Goal: Browse casually: Explore the website without a specific task or goal

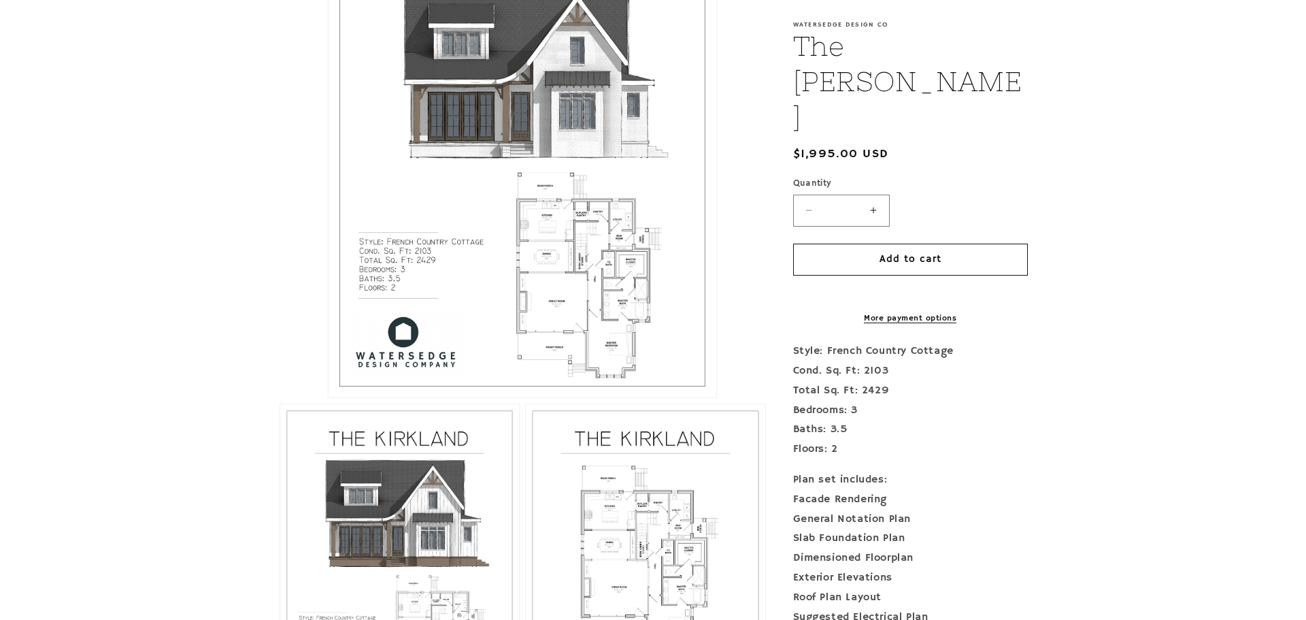
scroll to position [444, 0]
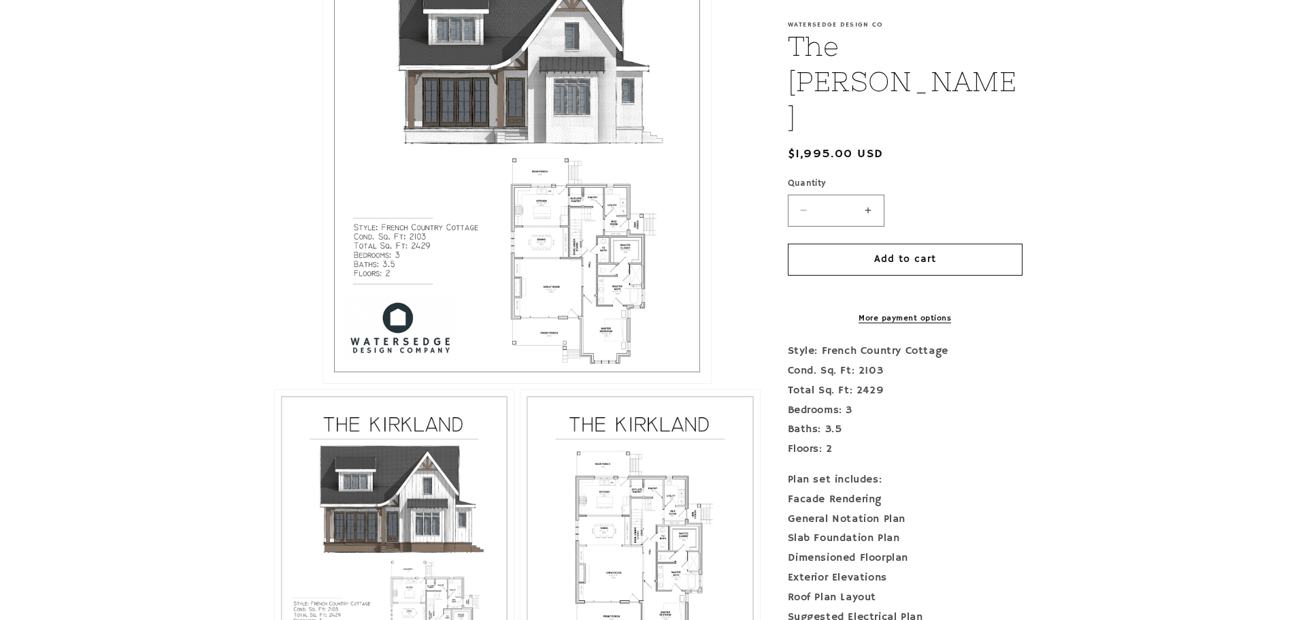
click at [323, 383] on button "Open media 1 in modal" at bounding box center [323, 383] width 0 height 0
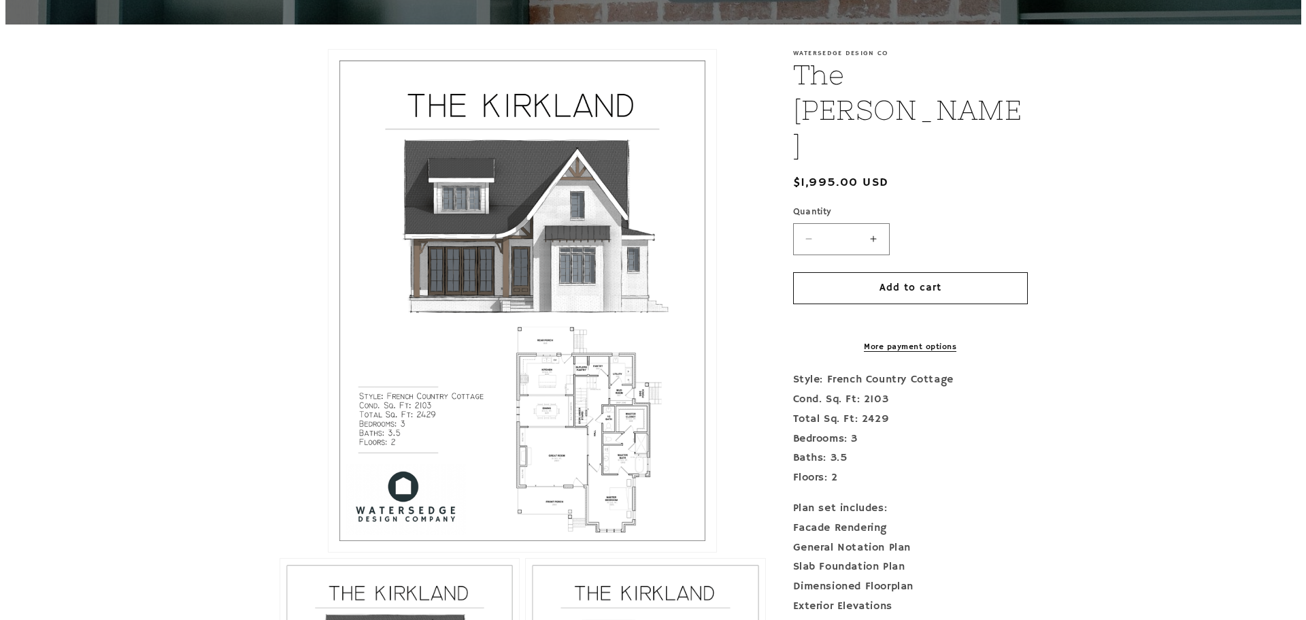
scroll to position [216, 0]
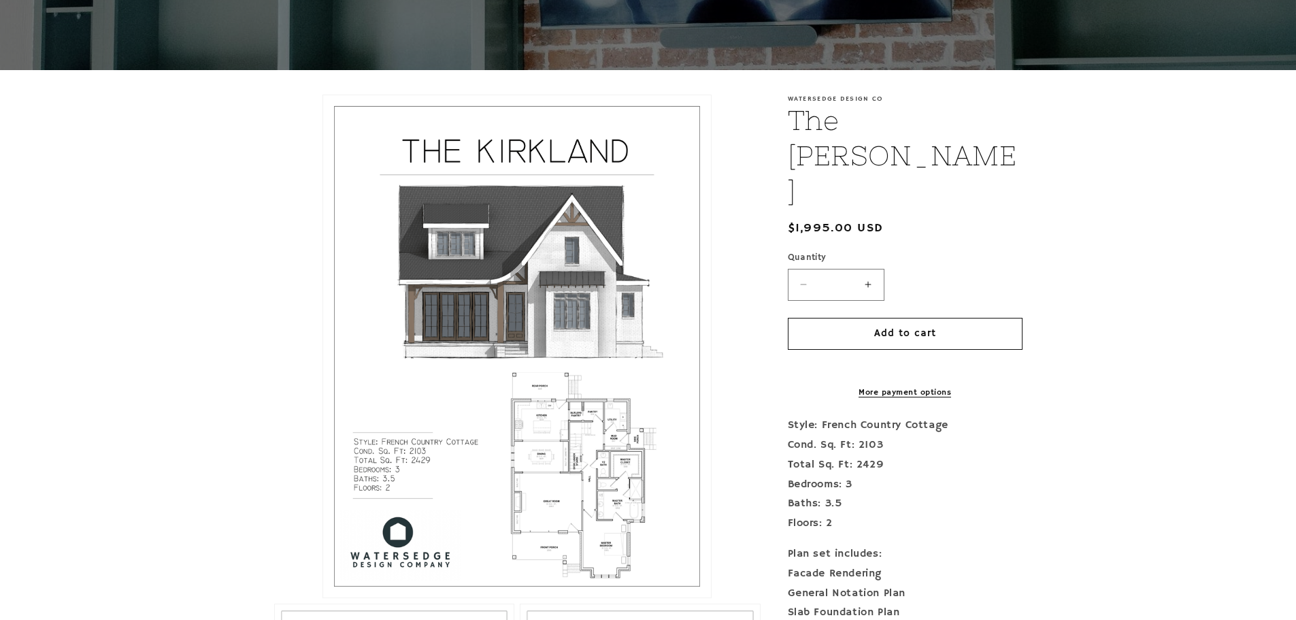
click at [323, 597] on button "Open media 1 in modal" at bounding box center [323, 597] width 0 height 0
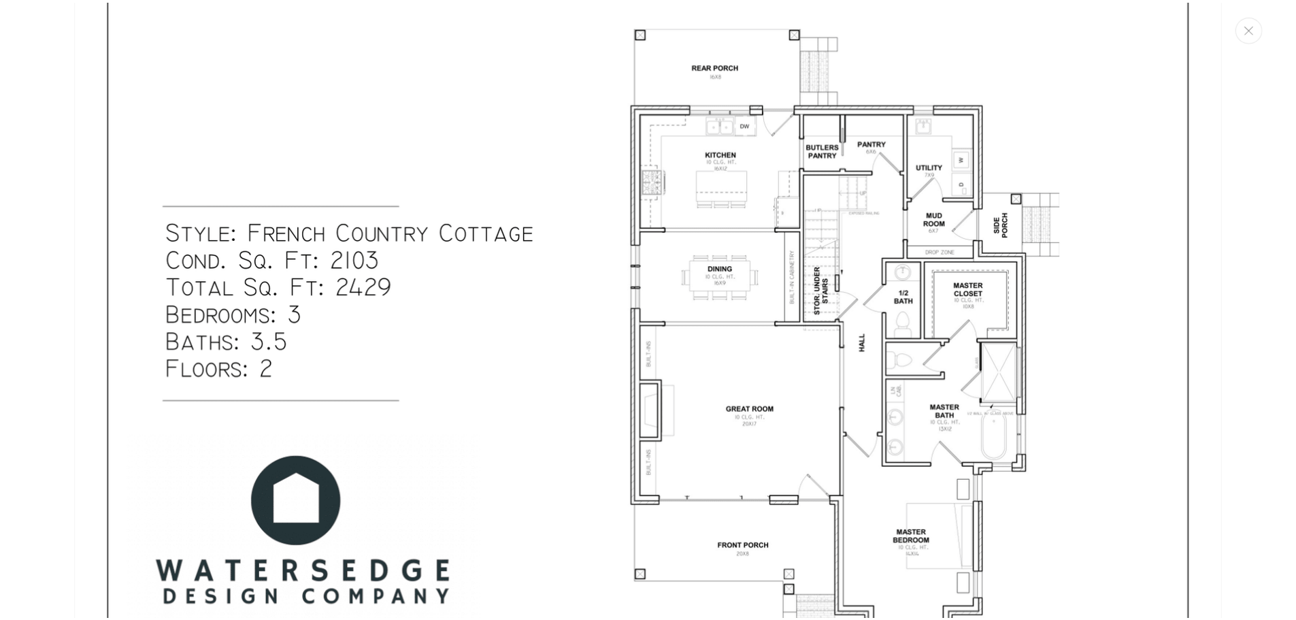
scroll to position [864, 0]
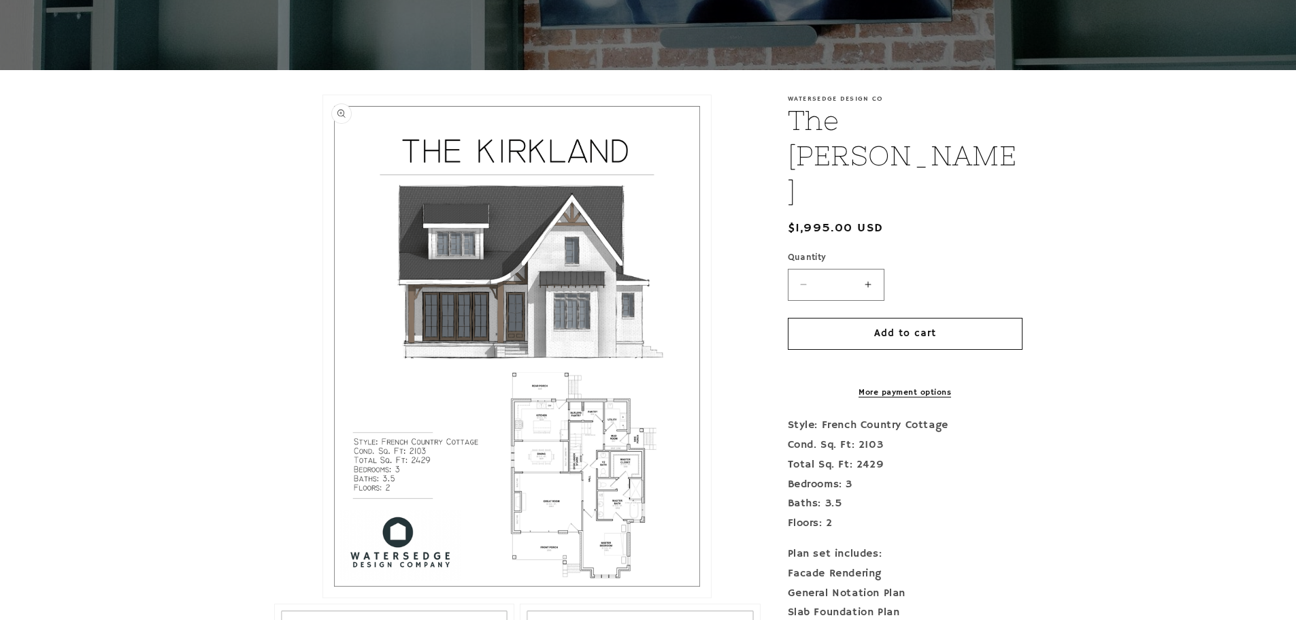
click at [323, 597] on button "Open media 1 in modal" at bounding box center [323, 597] width 0 height 0
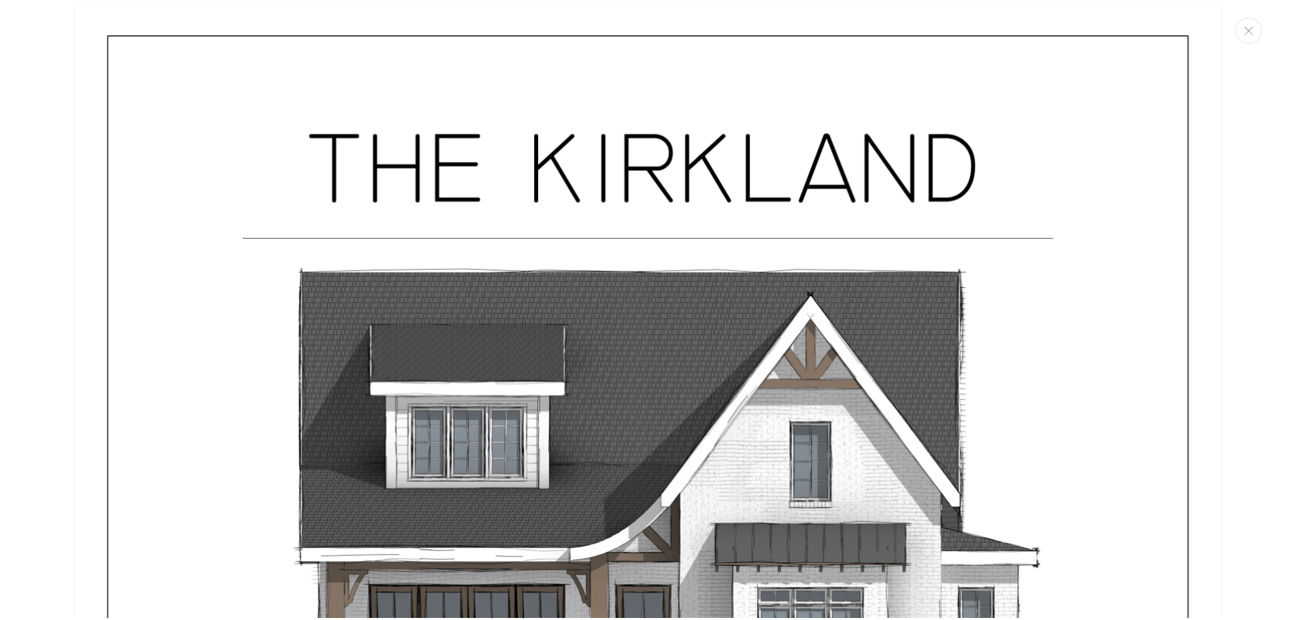
scroll to position [556, 0]
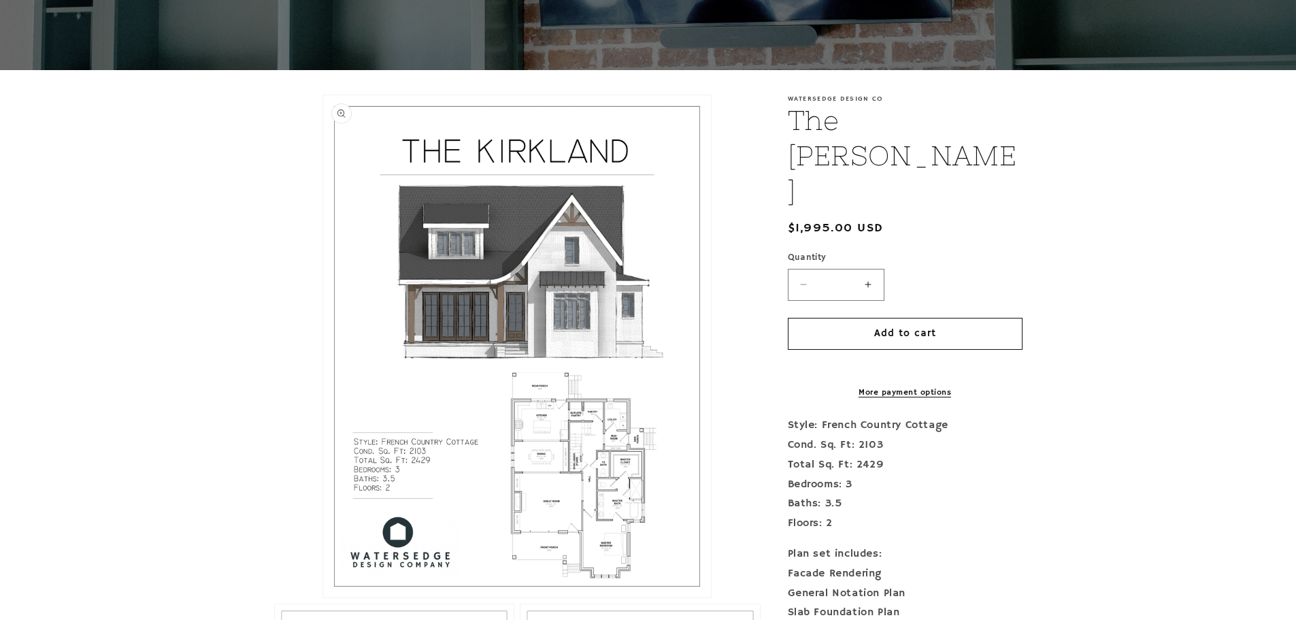
click at [323, 597] on button "Open media 1 in modal" at bounding box center [323, 597] width 0 height 0
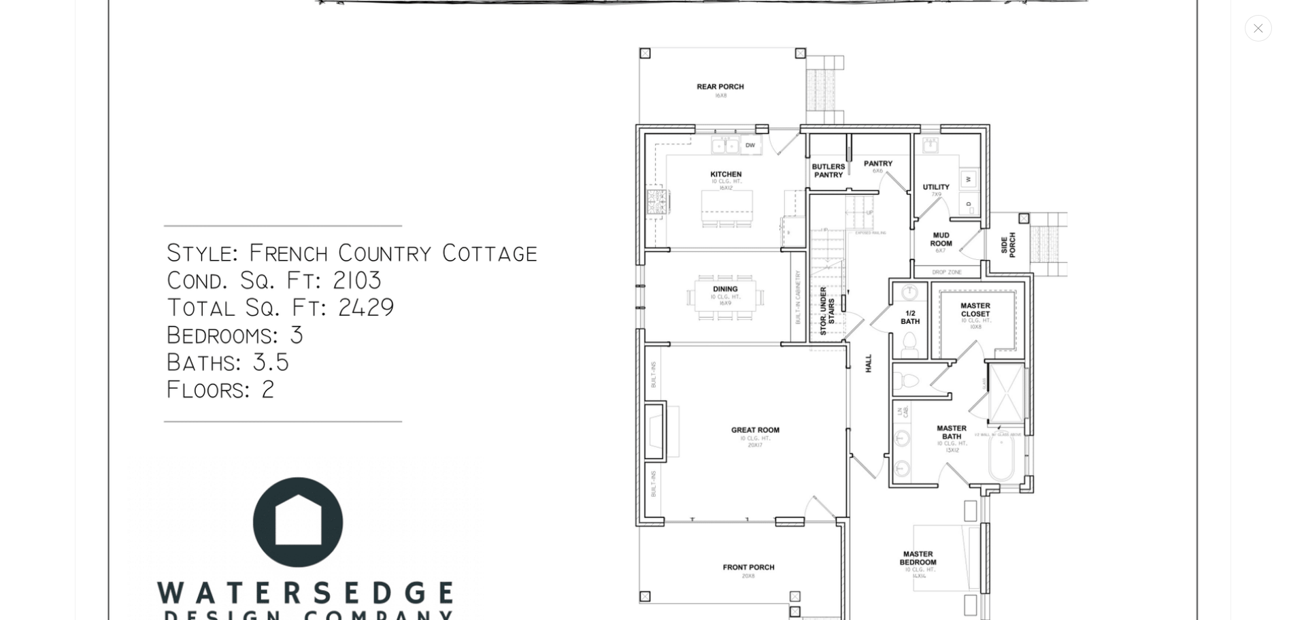
scroll to position [885, 0]
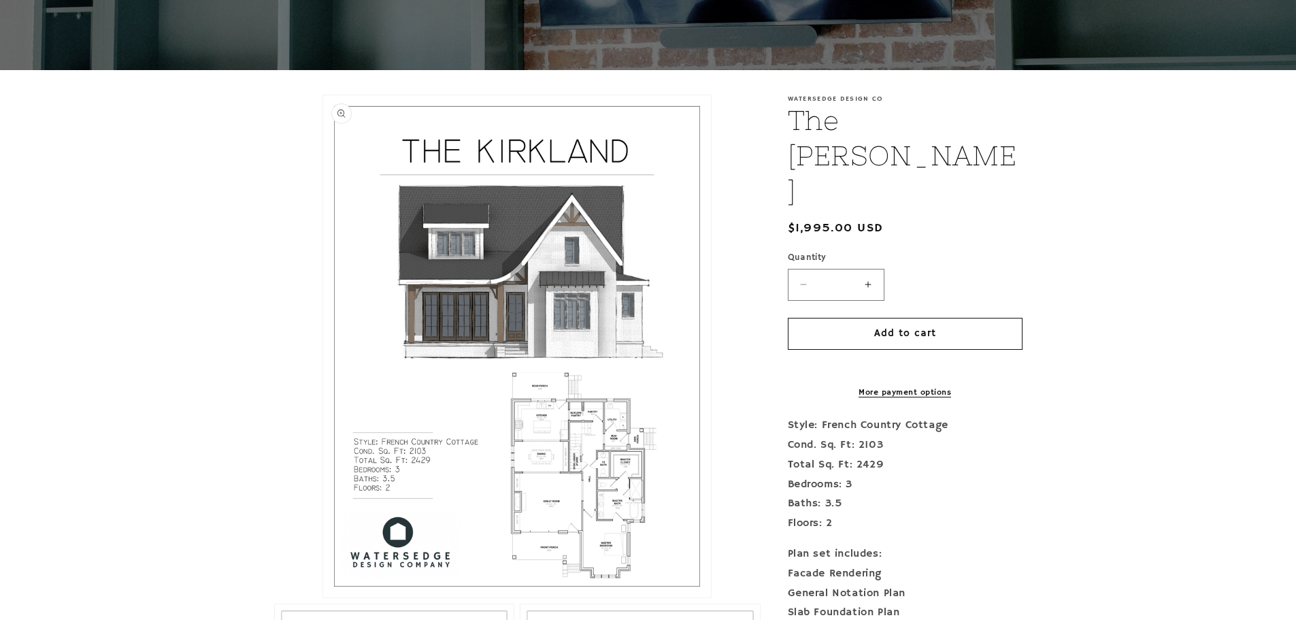
click at [323, 597] on button "Open media 1 in modal" at bounding box center [323, 597] width 0 height 0
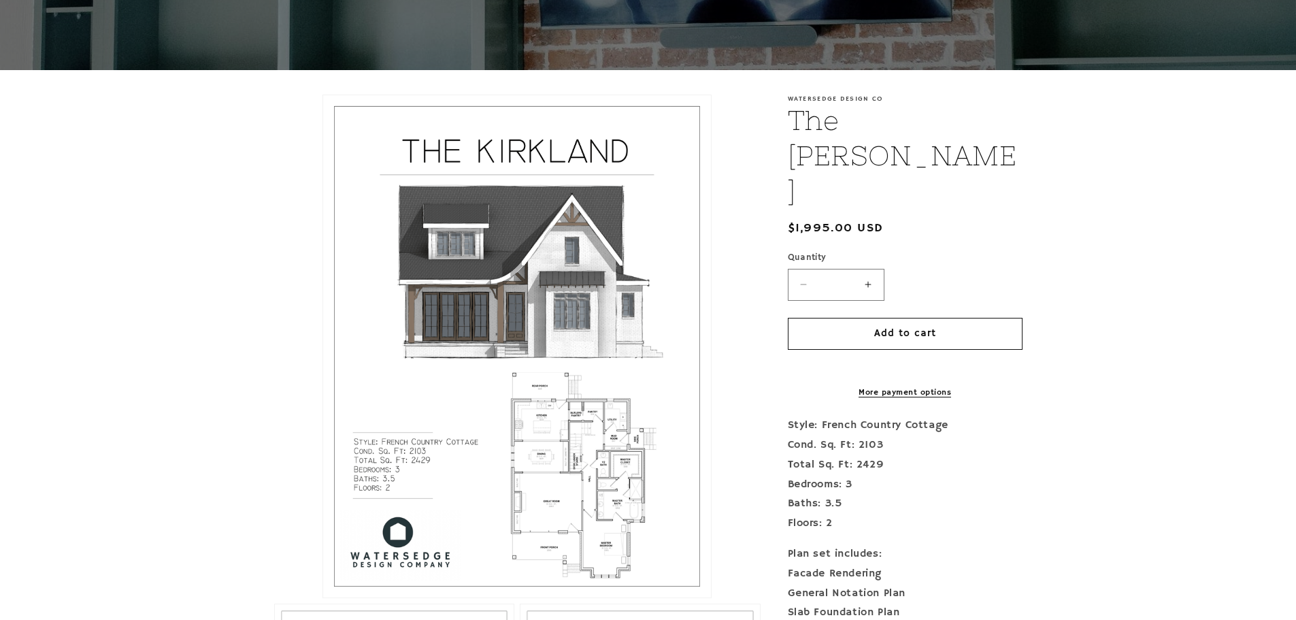
click at [323, 597] on button "Open media 1 in modal" at bounding box center [323, 597] width 0 height 0
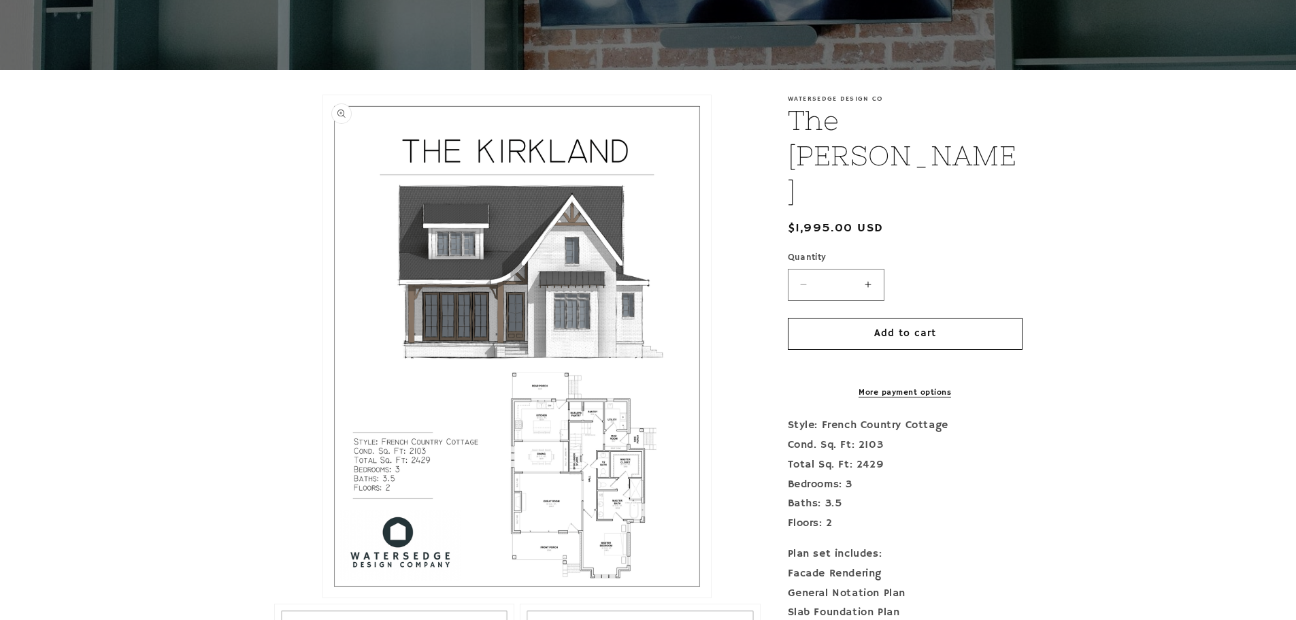
click at [323, 597] on button "Open media 1 in modal" at bounding box center [323, 597] width 0 height 0
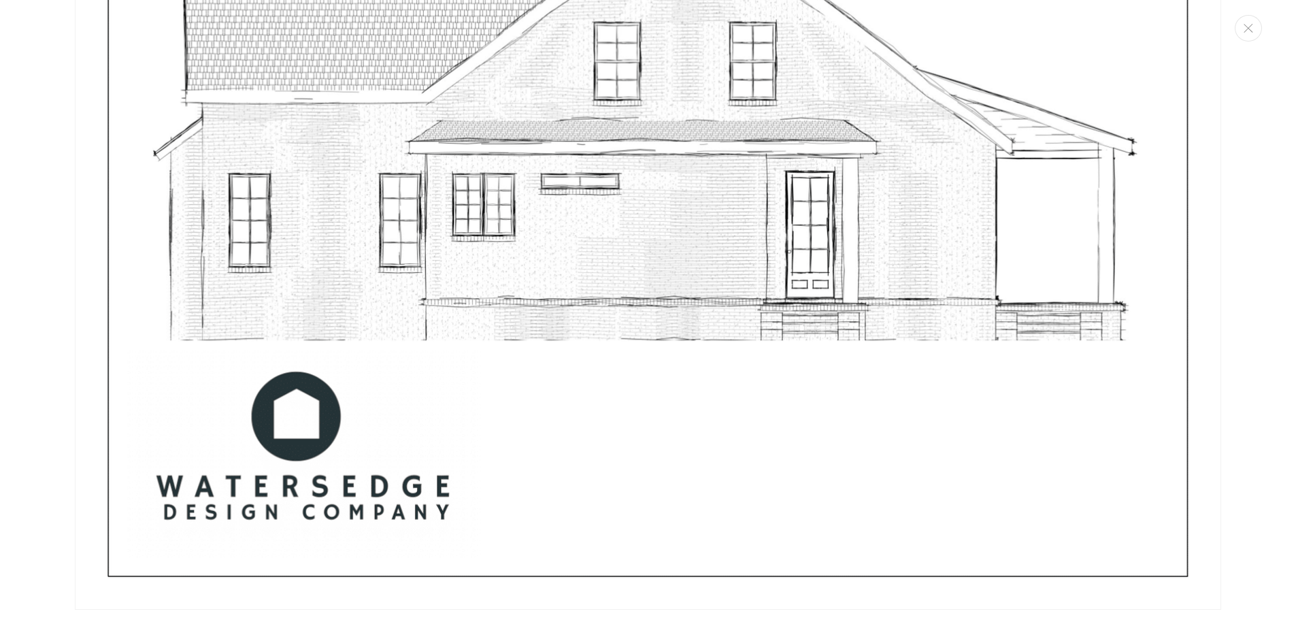
scroll to position [8274, 0]
